Goal: Information Seeking & Learning: Learn about a topic

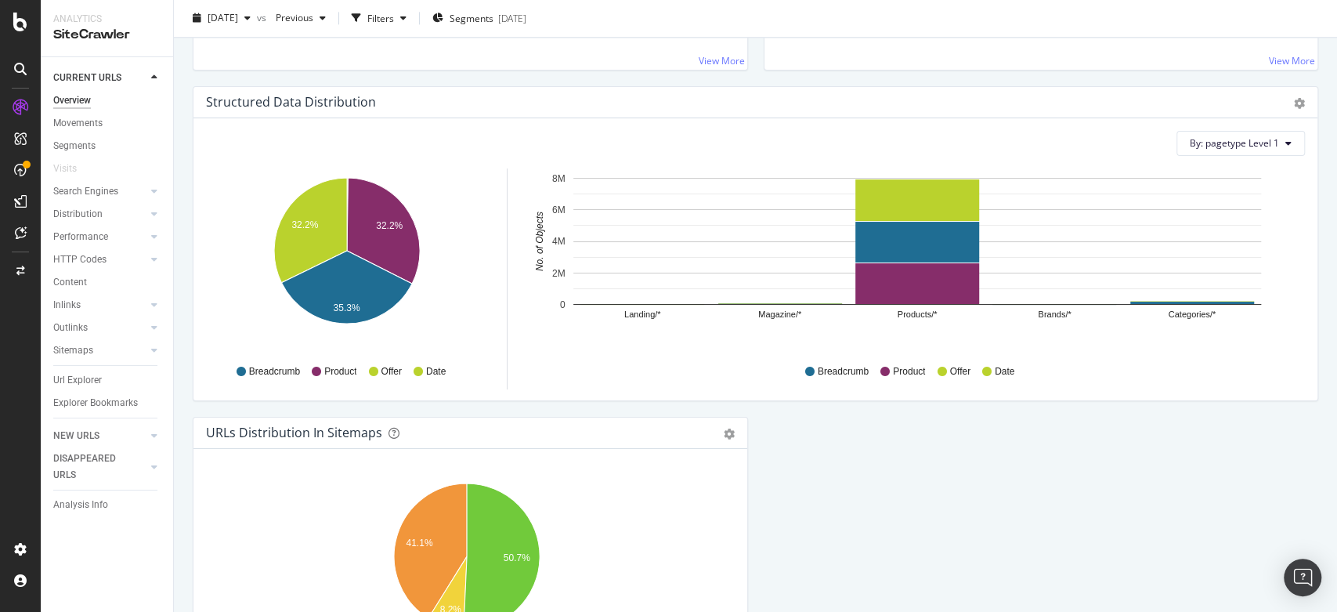
scroll to position [1471, 0]
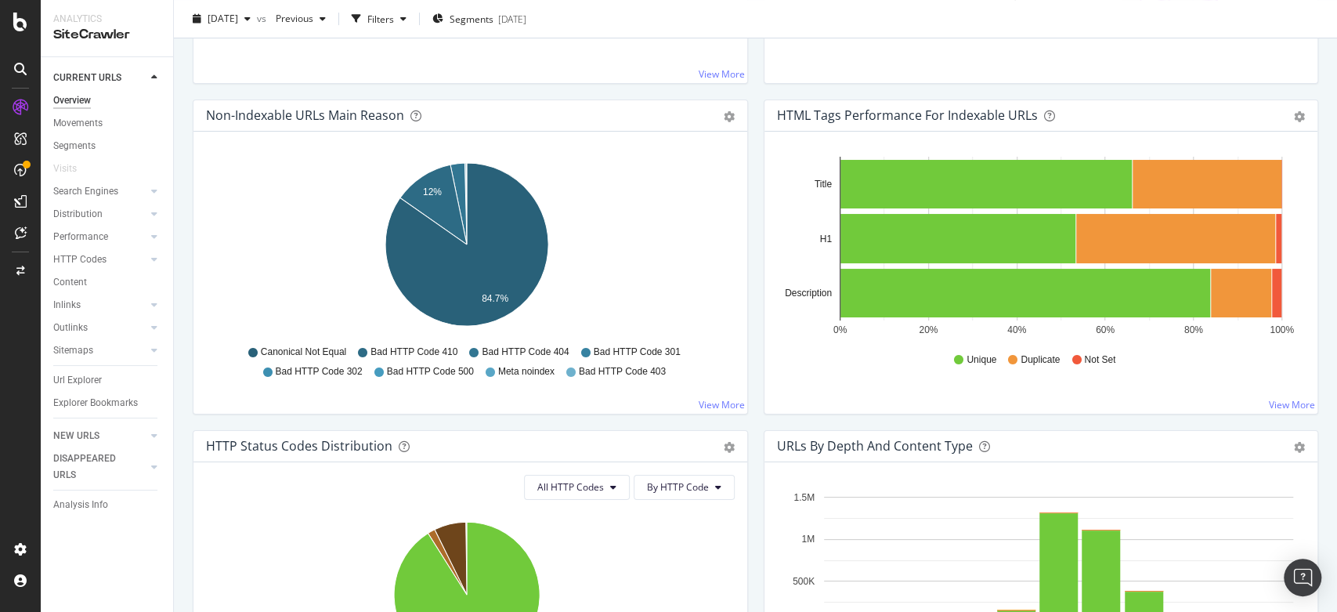
scroll to position [0, 0]
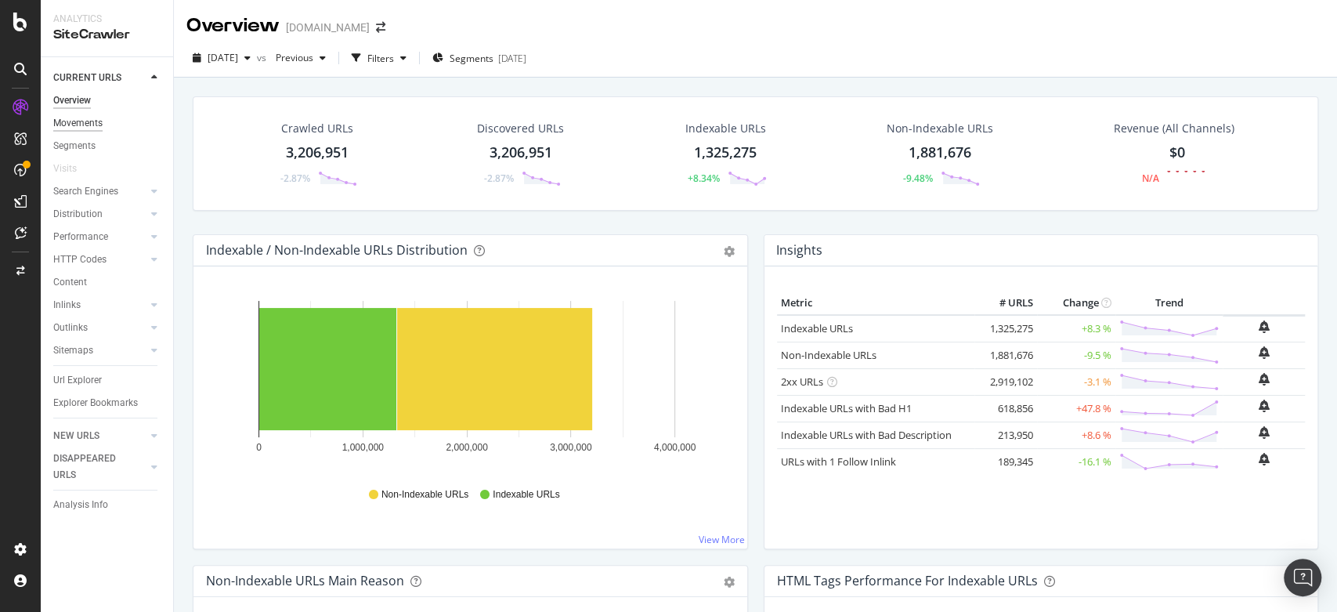
click at [75, 127] on div "Movements" at bounding box center [77, 123] width 49 height 16
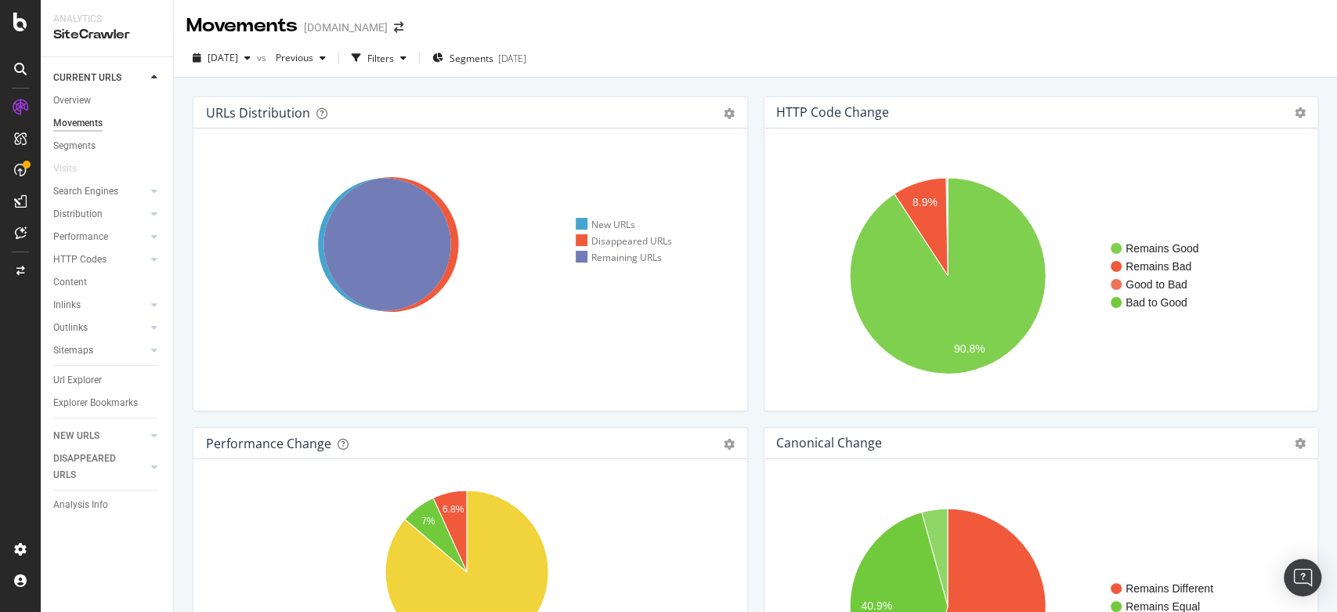
click at [702, 16] on div "Movements luisaviaroma.com" at bounding box center [755, 19] width 1163 height 39
click at [671, 61] on div "2025 Aug. 18th vs Previous Filters Segments 2025-03-25" at bounding box center [755, 60] width 1163 height 31
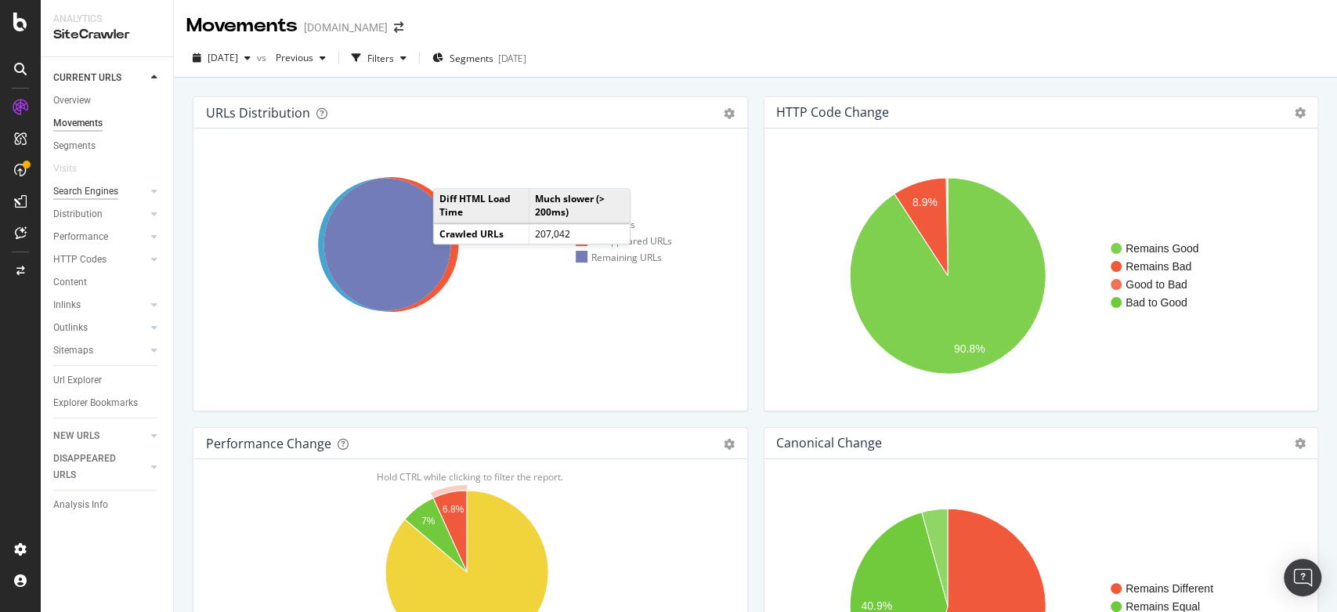
click at [81, 197] on div "Search Engines" at bounding box center [85, 191] width 65 height 16
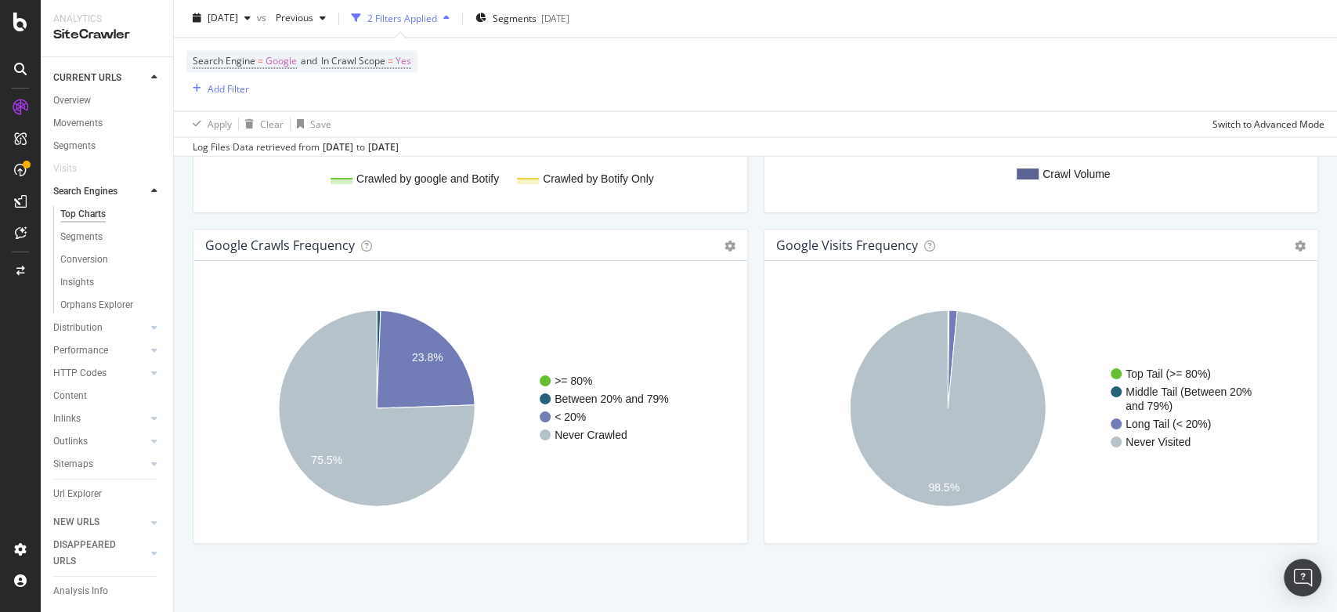
scroll to position [1870, 0]
click at [83, 336] on div "Distribution" at bounding box center [77, 328] width 49 height 16
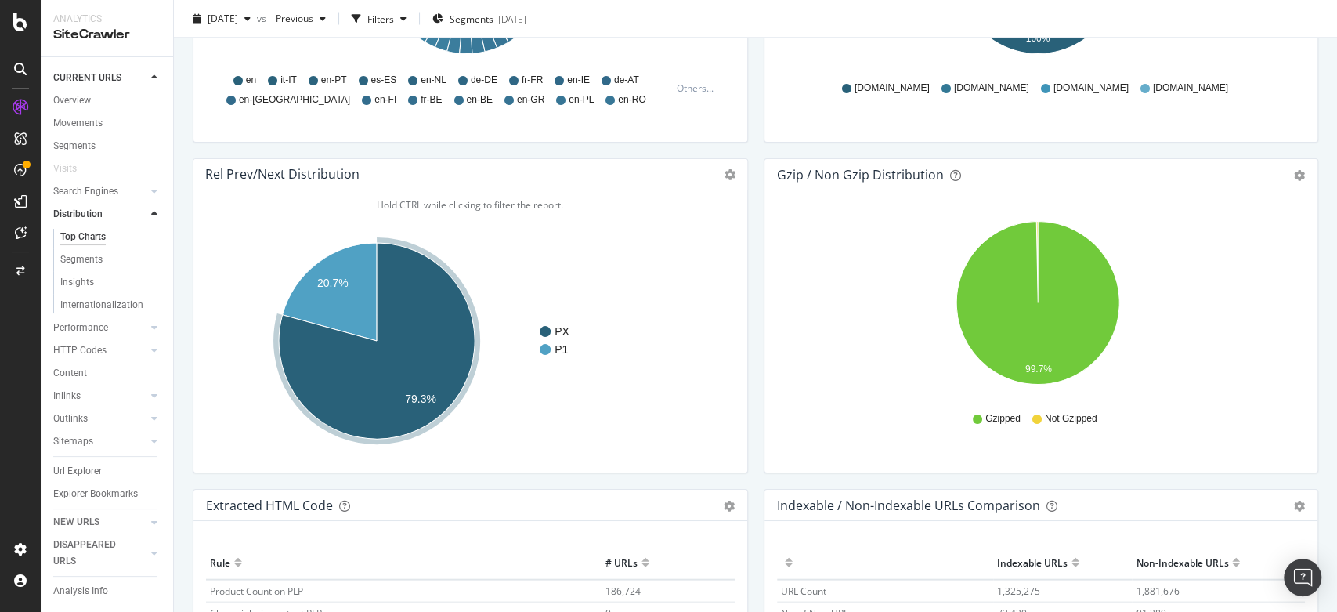
scroll to position [2242, 0]
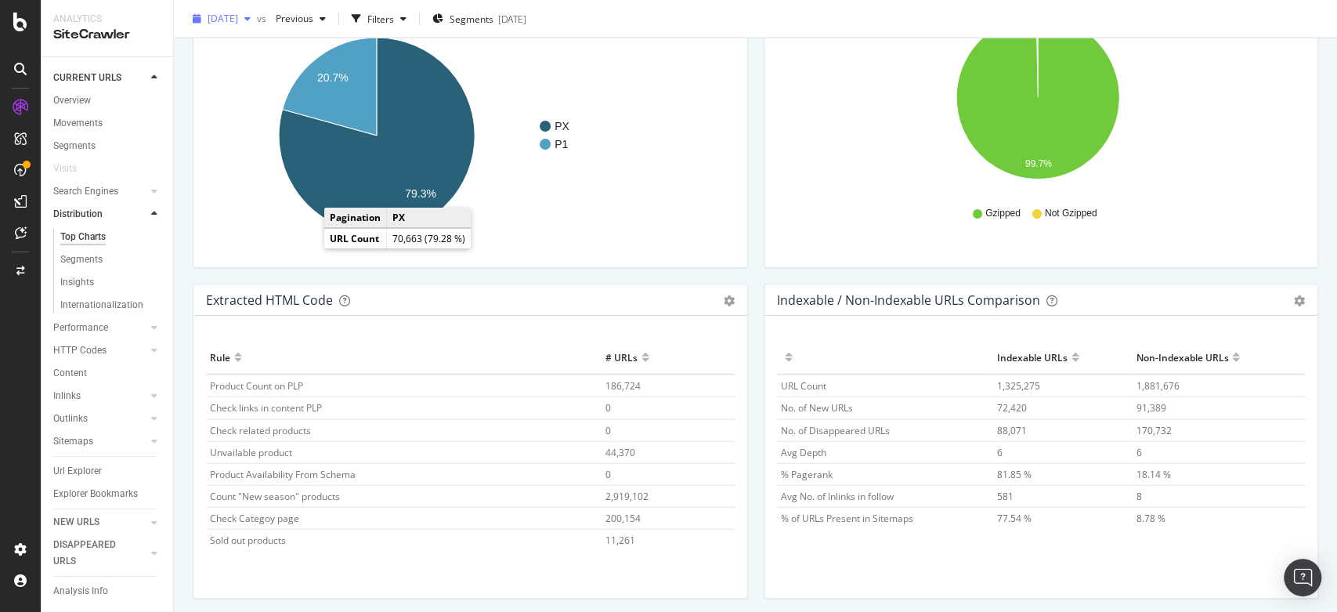
click at [257, 17] on div "button" at bounding box center [247, 18] width 19 height 9
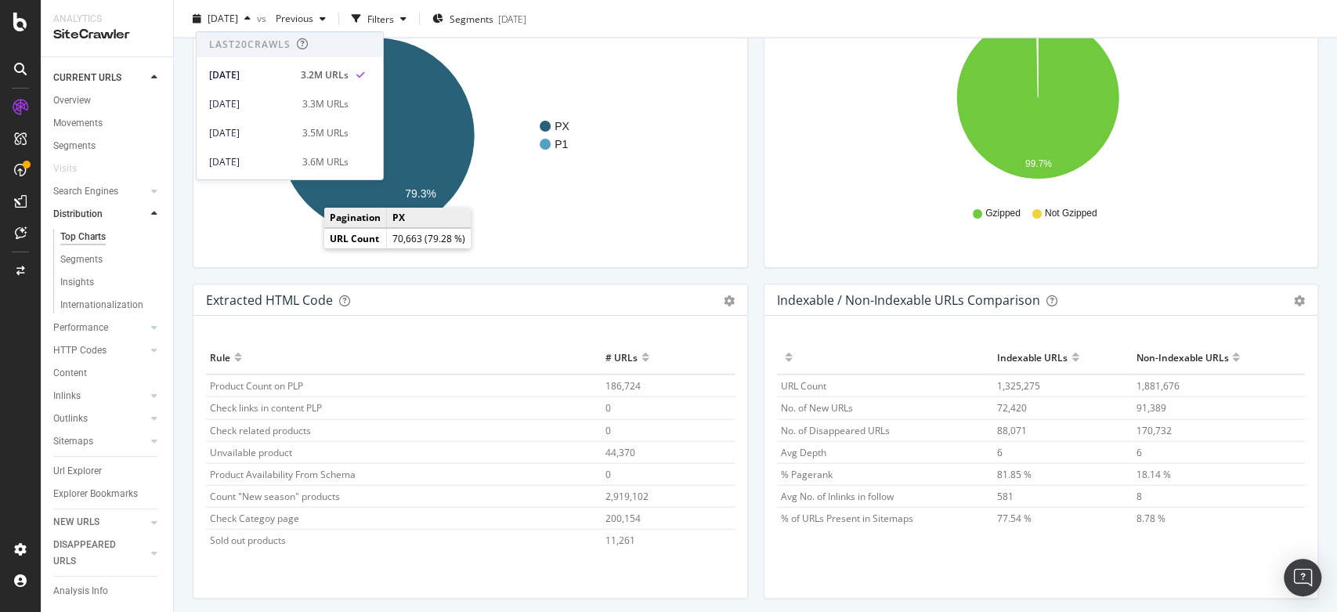
click at [678, 4] on div "2025 Aug. 18th vs Previous Filters Segments 2025-03-25" at bounding box center [755, 19] width 1163 height 38
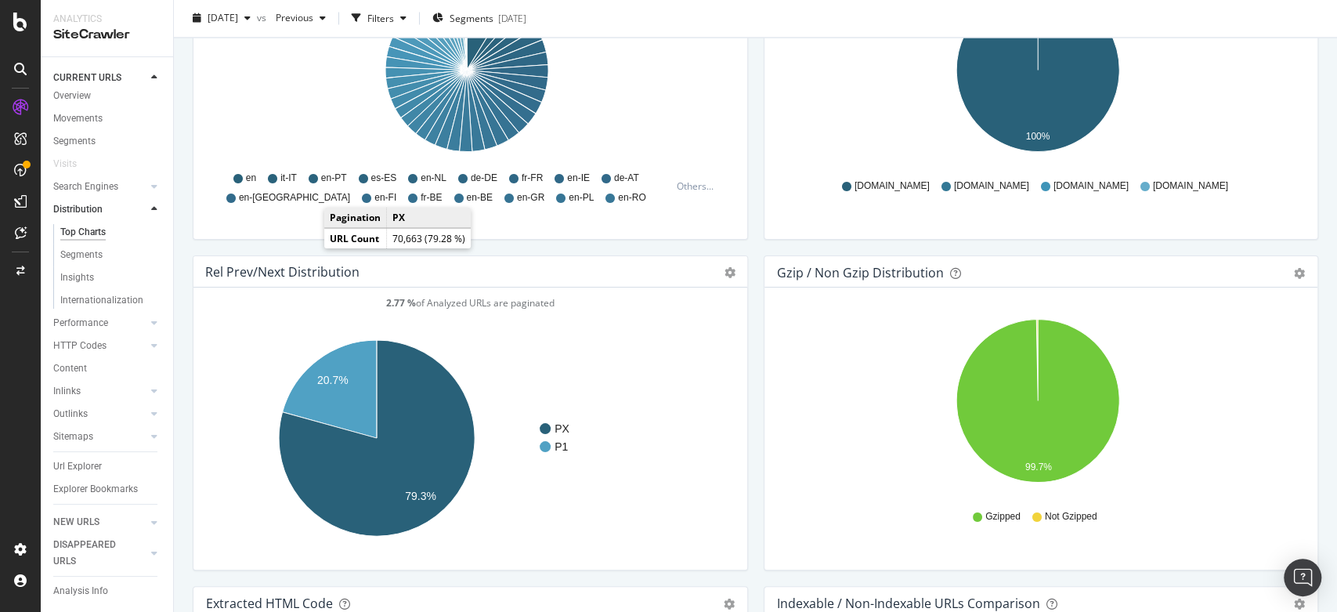
scroll to position [1941, 0]
click at [147, 201] on div at bounding box center [155, 209] width 16 height 16
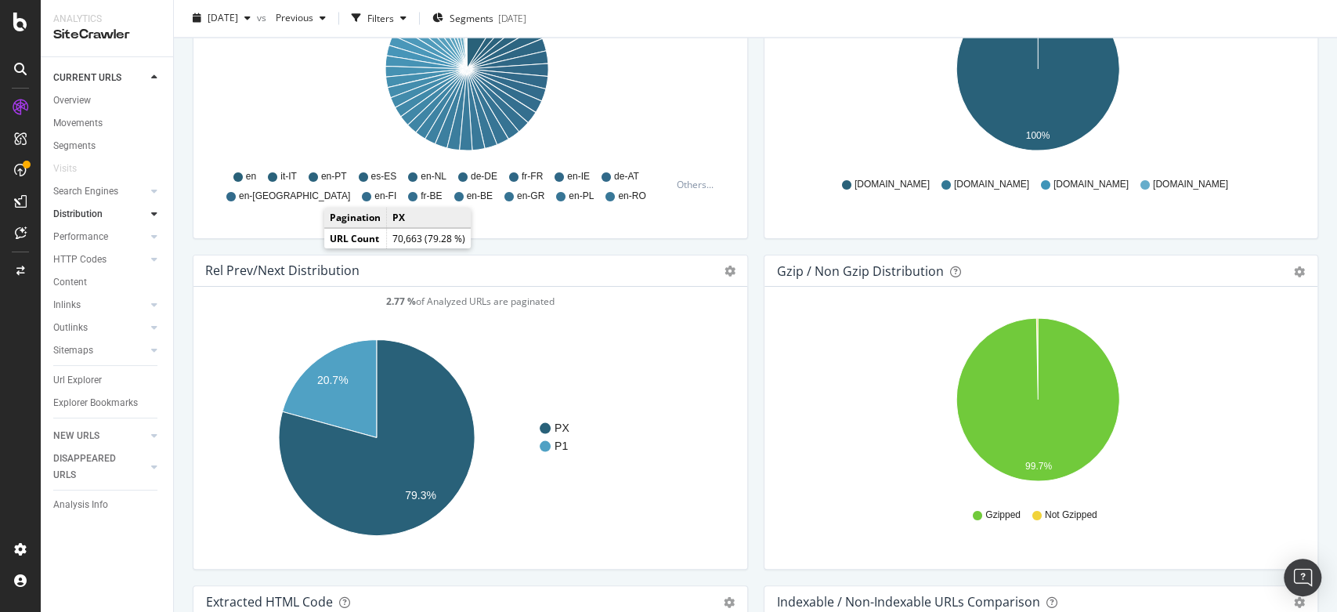
scroll to position [0, 0]
click at [89, 232] on div "Performance" at bounding box center [80, 237] width 55 height 16
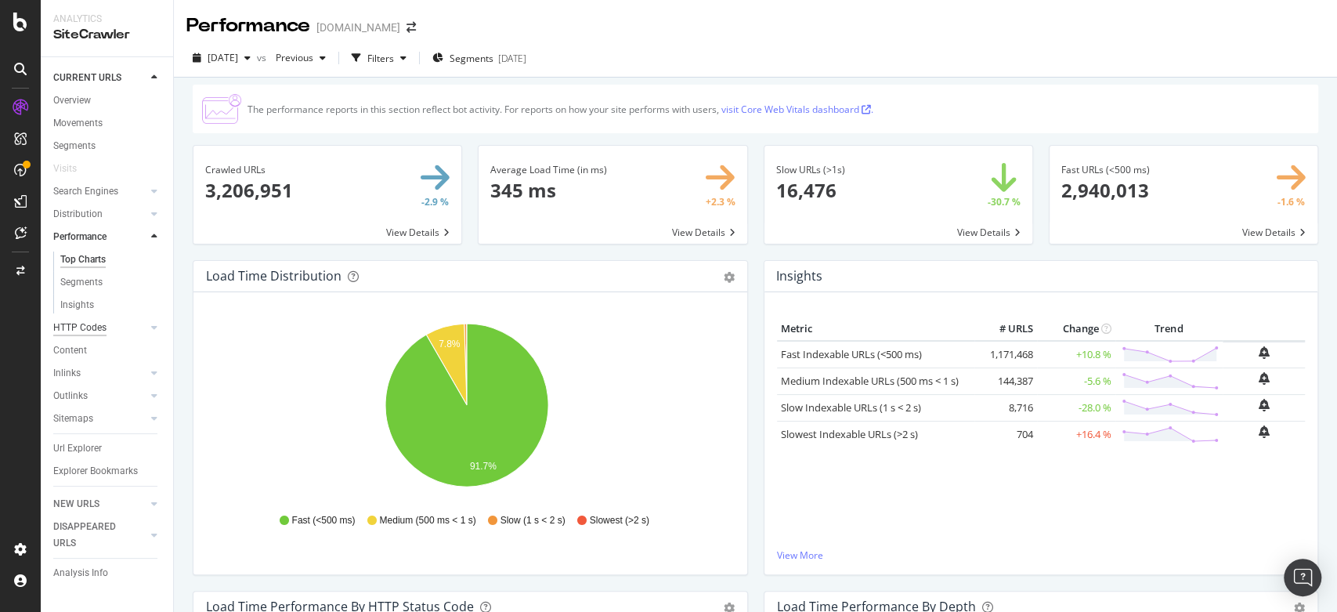
click at [84, 322] on div "HTTP Codes" at bounding box center [79, 328] width 53 height 16
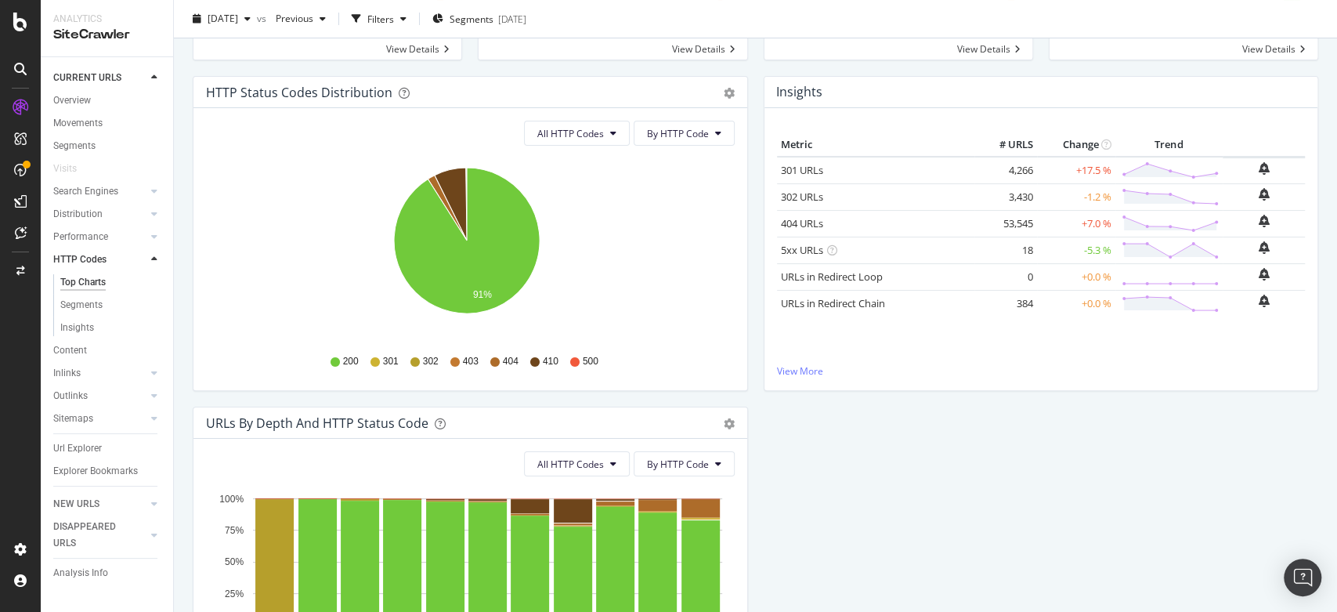
scroll to position [138, 0]
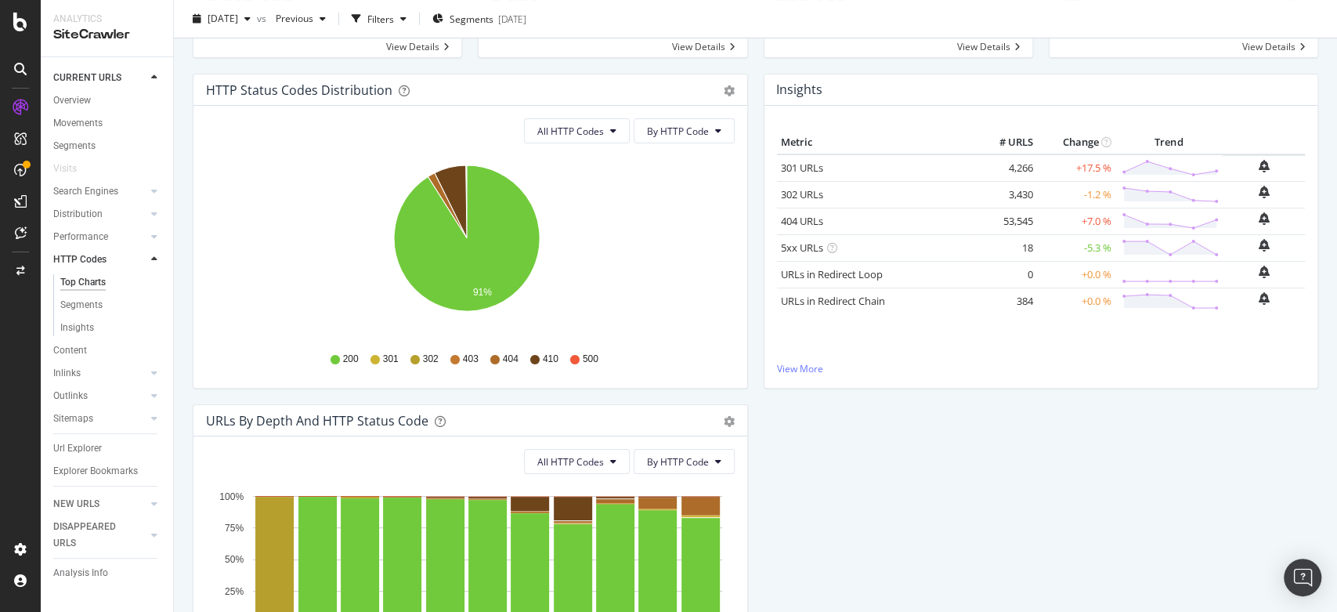
click at [56, 362] on div "Inlinks" at bounding box center [113, 373] width 120 height 23
click at [67, 369] on div "Inlinks" at bounding box center [66, 373] width 27 height 16
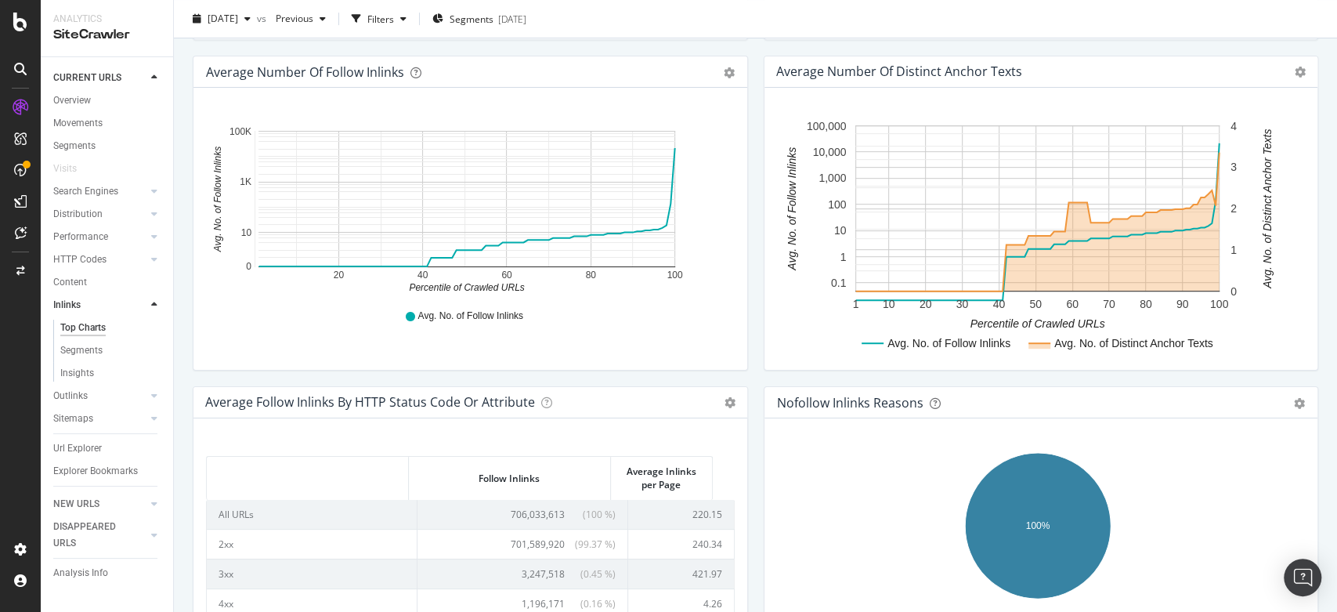
scroll to position [598, 0]
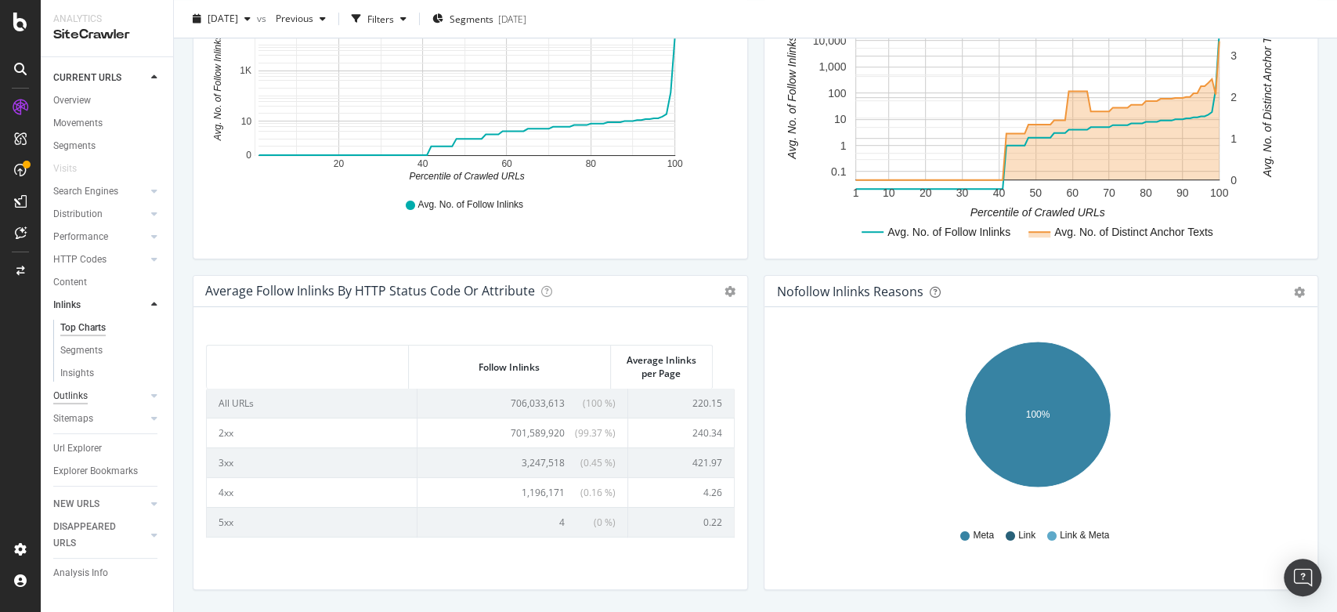
click at [77, 398] on div "Outlinks" at bounding box center [70, 396] width 34 height 16
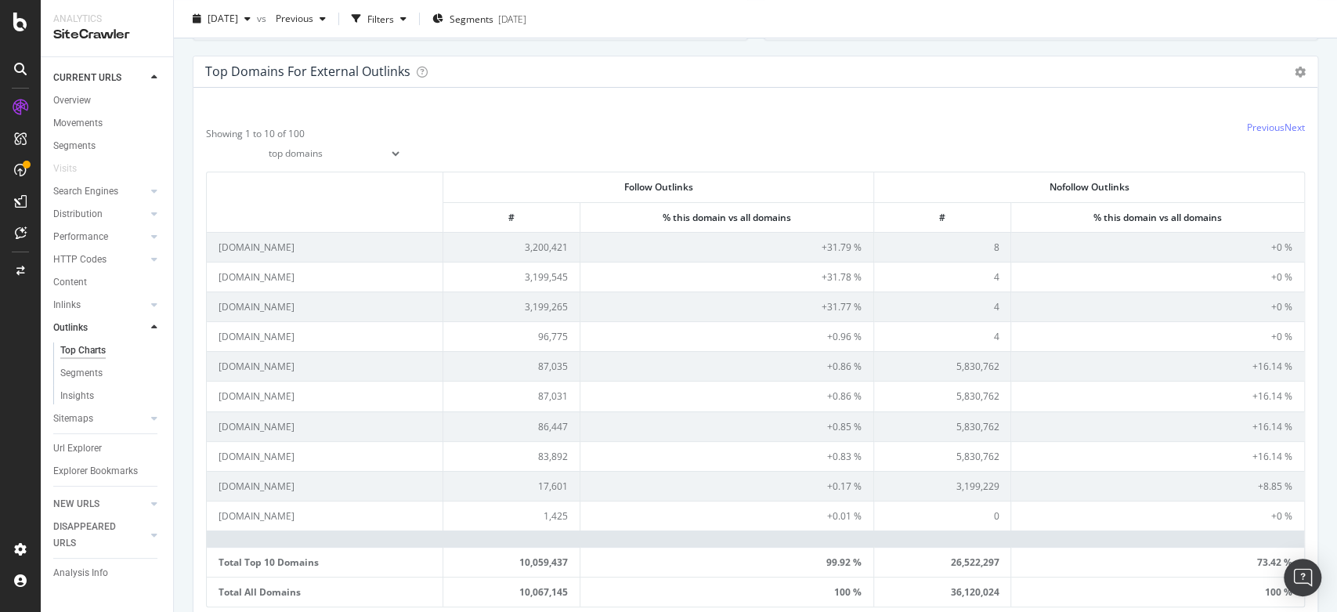
scroll to position [488, 0]
click at [69, 424] on div "Sitemaps" at bounding box center [73, 419] width 40 height 16
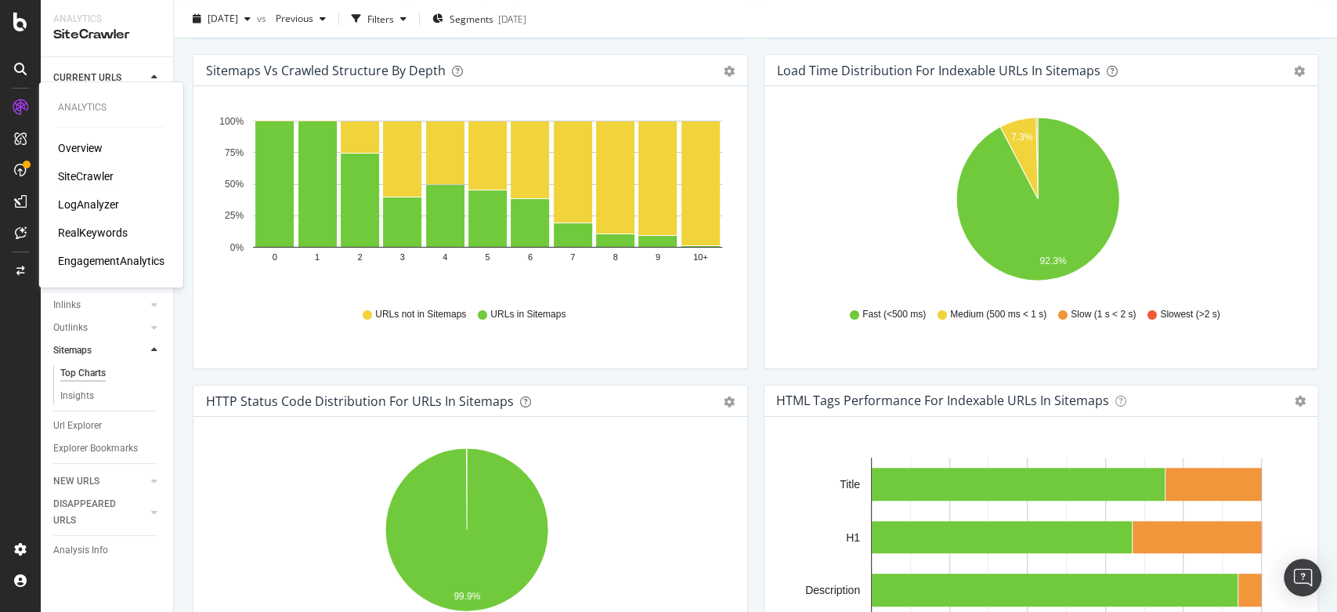
click at [89, 199] on div "LogAnalyzer" at bounding box center [88, 205] width 61 height 16
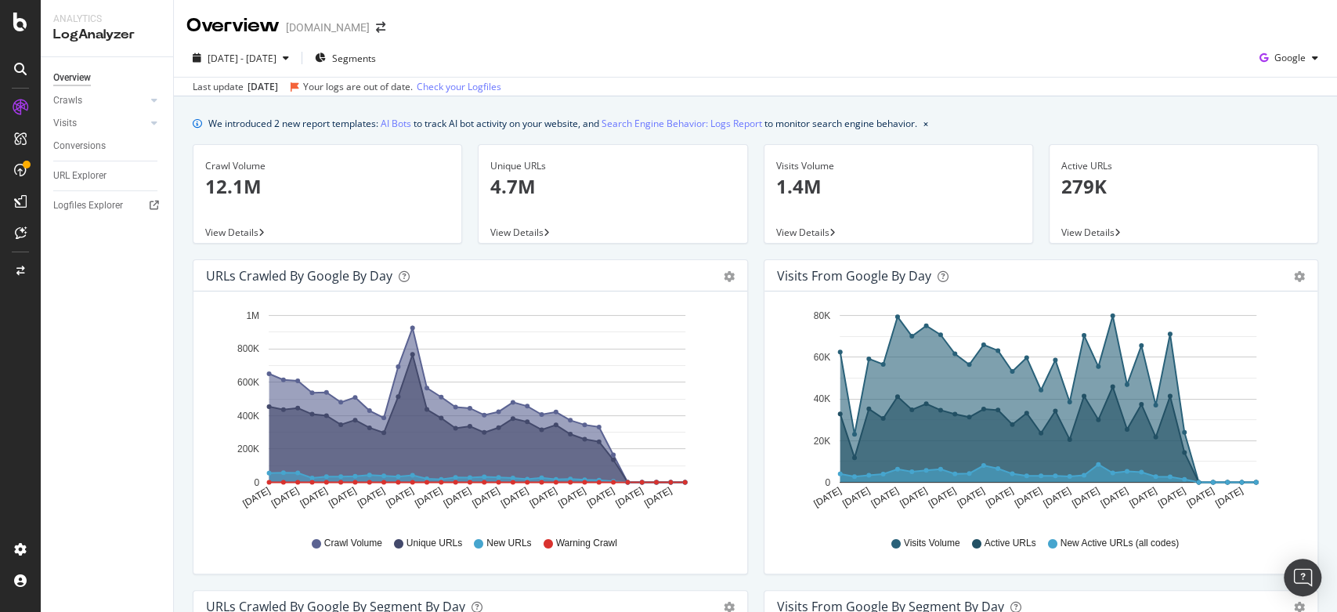
click at [640, 53] on div "2025 Jul. 18th - Aug. 16th Segments Google" at bounding box center [755, 60] width 1163 height 31
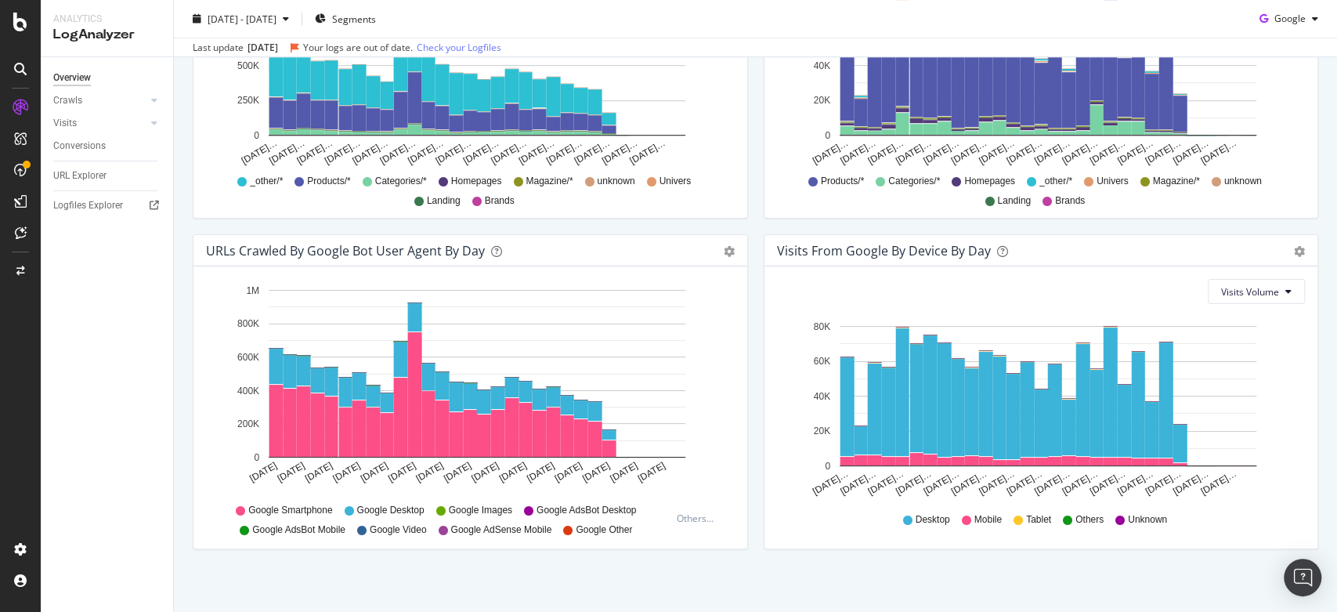
scroll to position [678, 0]
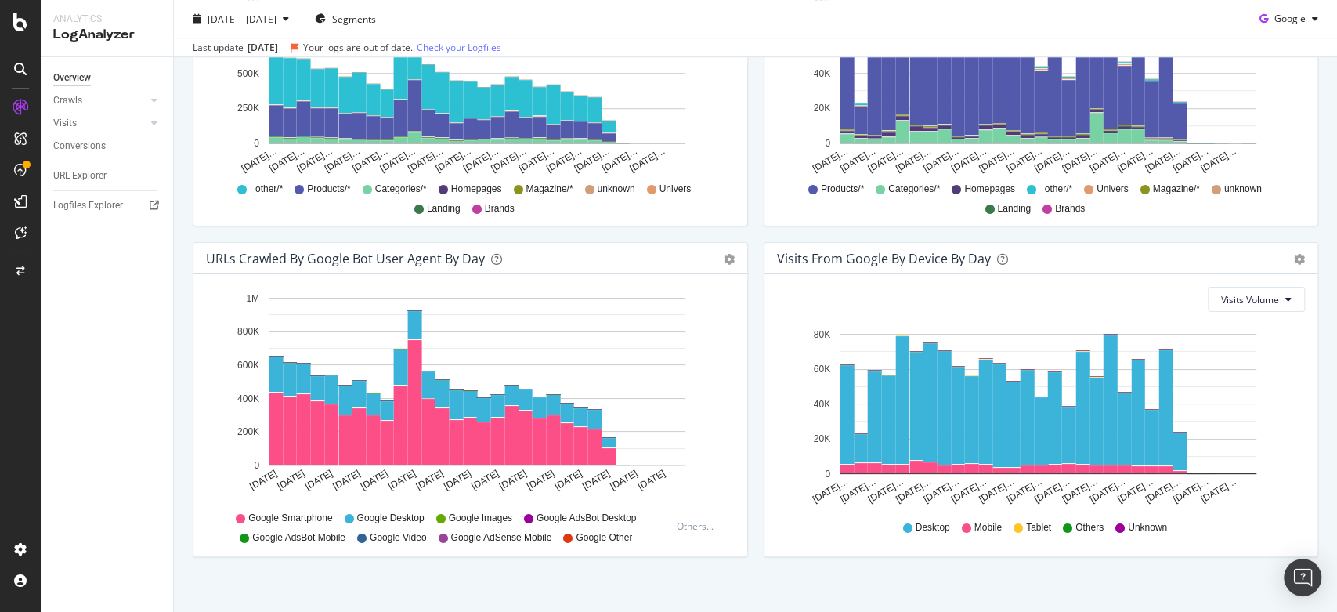
click at [113, 356] on div "Overview Crawls Daily Distribution Segments Distribution HTTP Codes Resources V…" at bounding box center [107, 334] width 132 height 555
click at [108, 377] on div "Overview Crawls Daily Distribution Segments Distribution HTTP Codes Resources V…" at bounding box center [107, 334] width 132 height 555
click at [107, 185] on div "ActionBoard" at bounding box center [88, 180] width 61 height 16
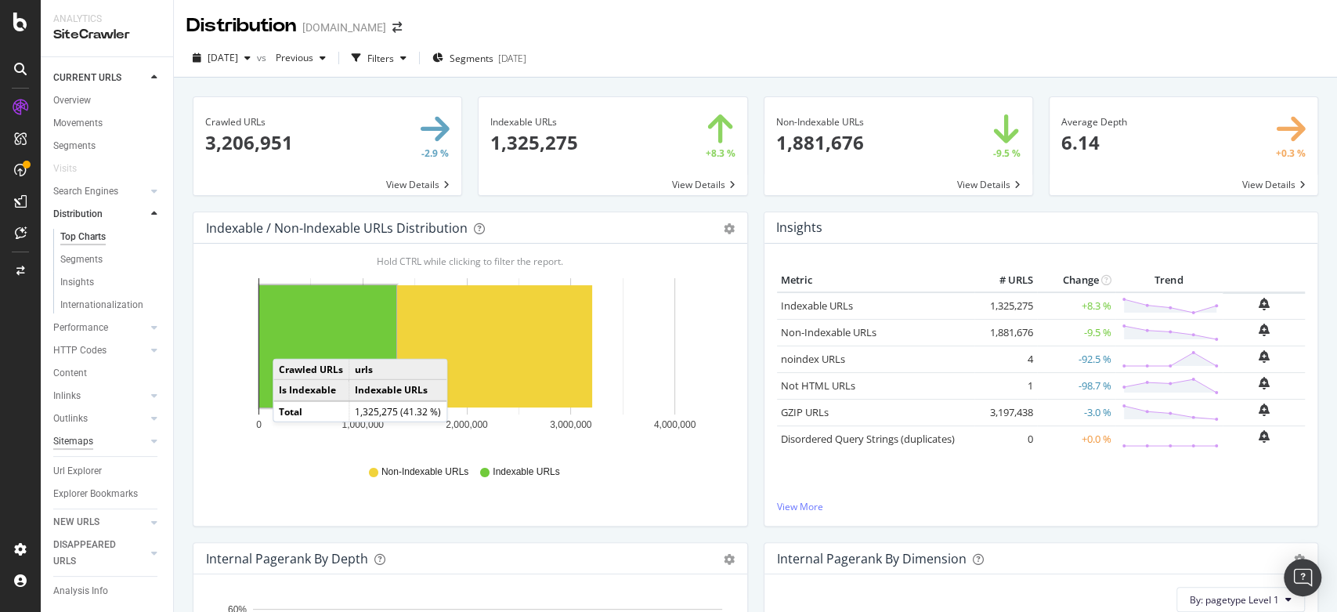
click at [69, 450] on div "Sitemaps" at bounding box center [73, 441] width 40 height 16
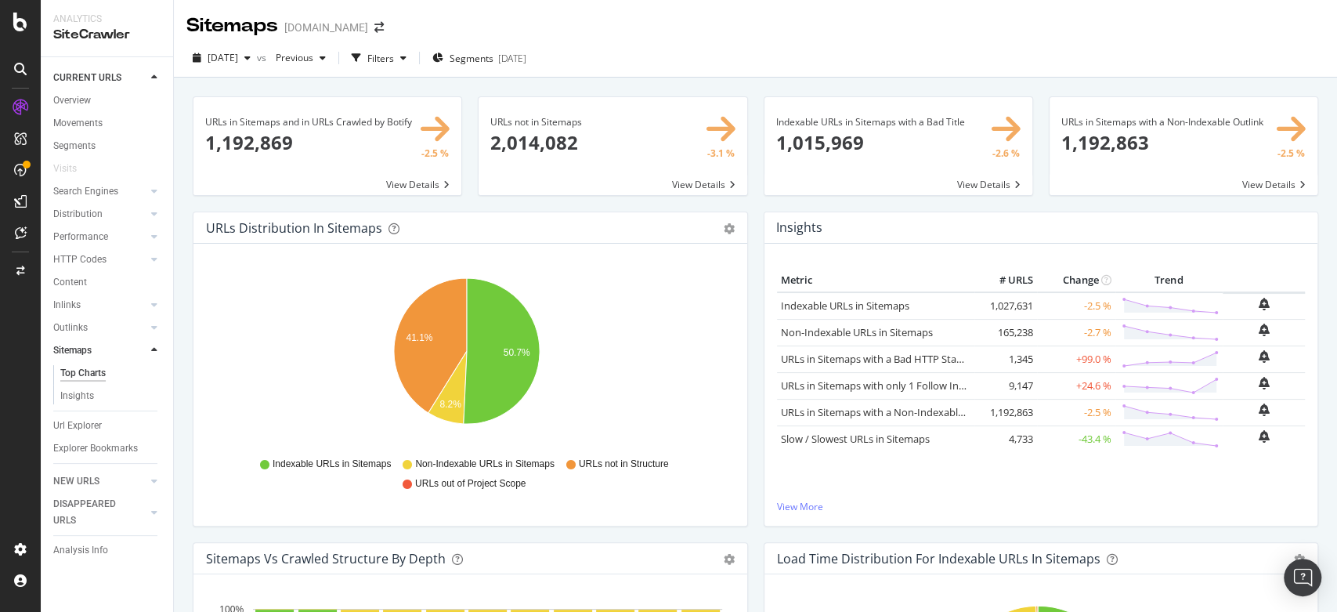
scroll to position [6, 0]
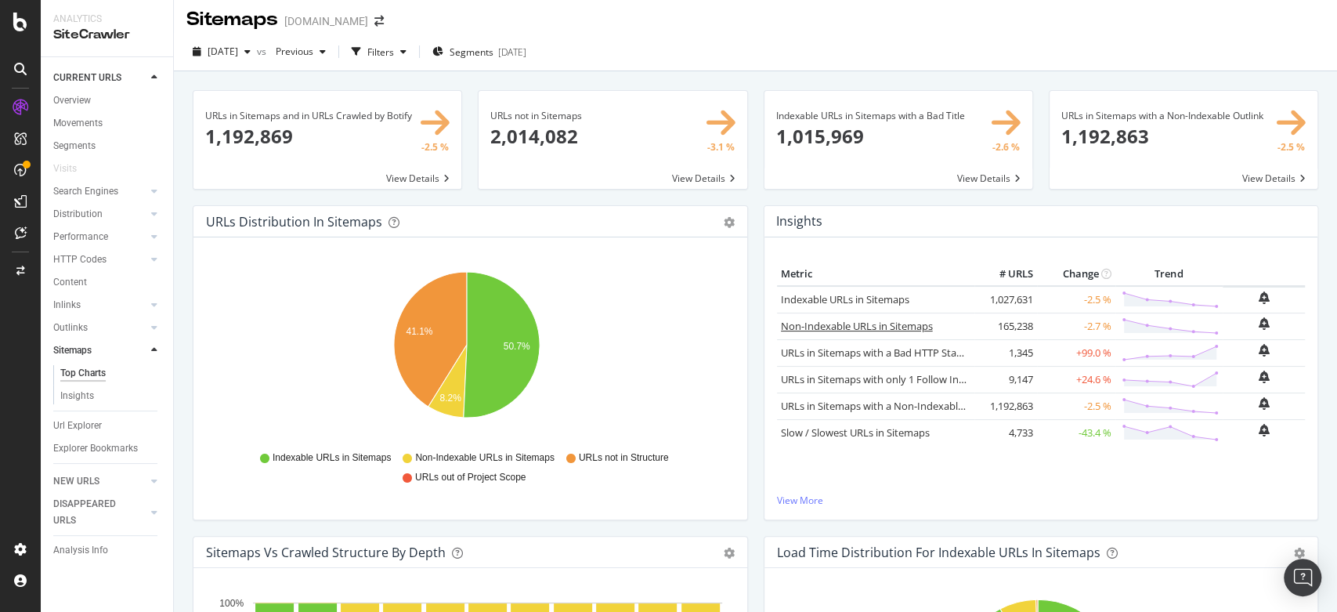
click at [868, 324] on link "Non-Indexable URLs in Sitemaps" at bounding box center [857, 326] width 152 height 14
